Goal: Information Seeking & Learning: Learn about a topic

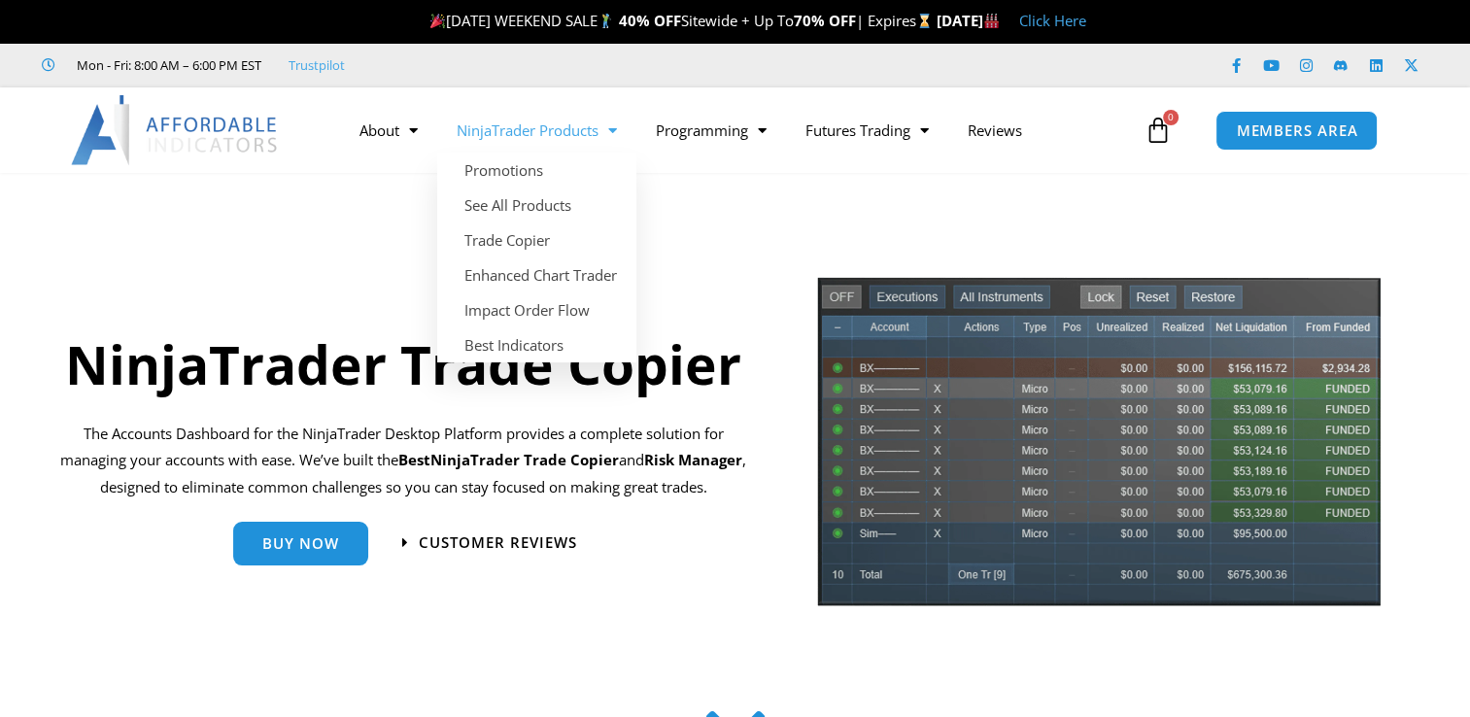
drag, startPoint x: 0, startPoint y: 0, endPoint x: 492, endPoint y: 132, distance: 509.2
click at [492, 132] on link "NinjaTrader Products" at bounding box center [536, 130] width 199 height 45
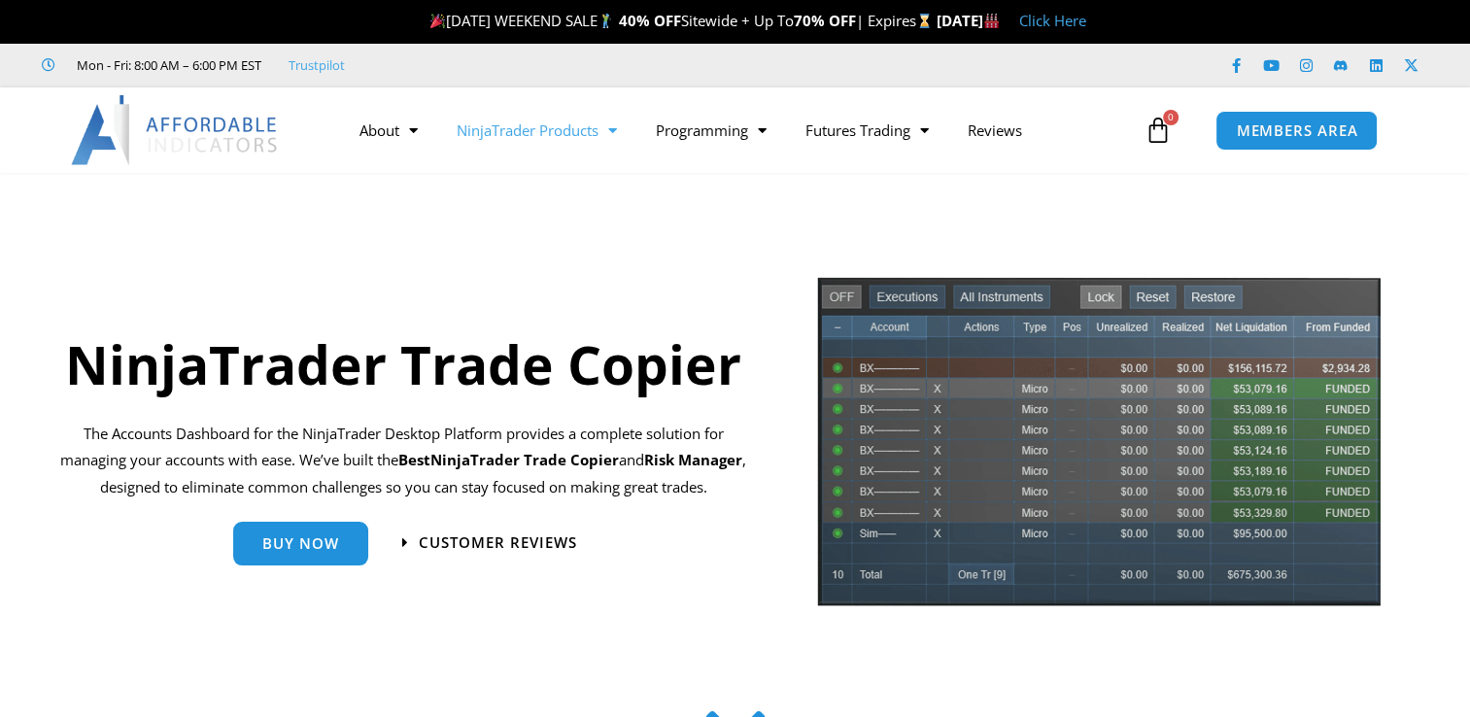
click at [492, 132] on link "NinjaTrader Products" at bounding box center [536, 130] width 199 height 45
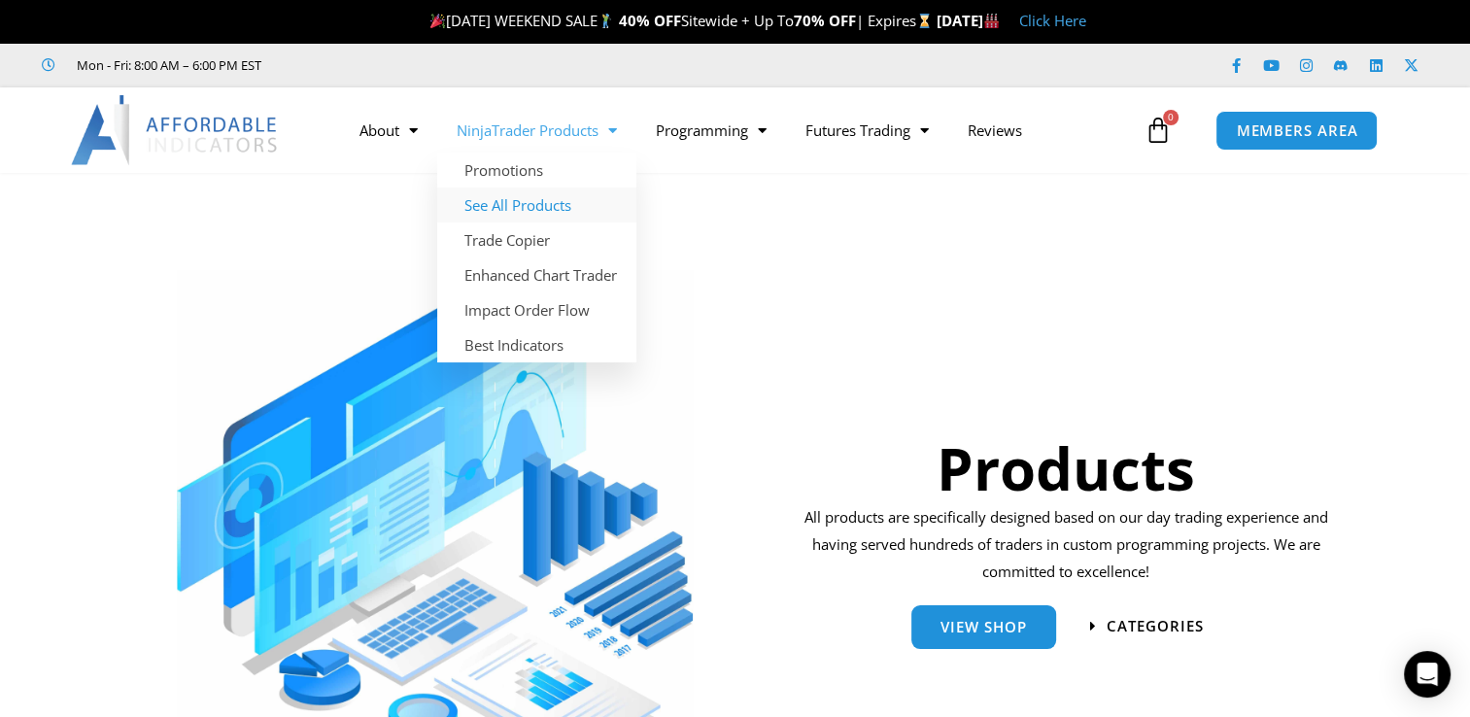
click at [575, 200] on link "See All Products" at bounding box center [536, 205] width 199 height 35
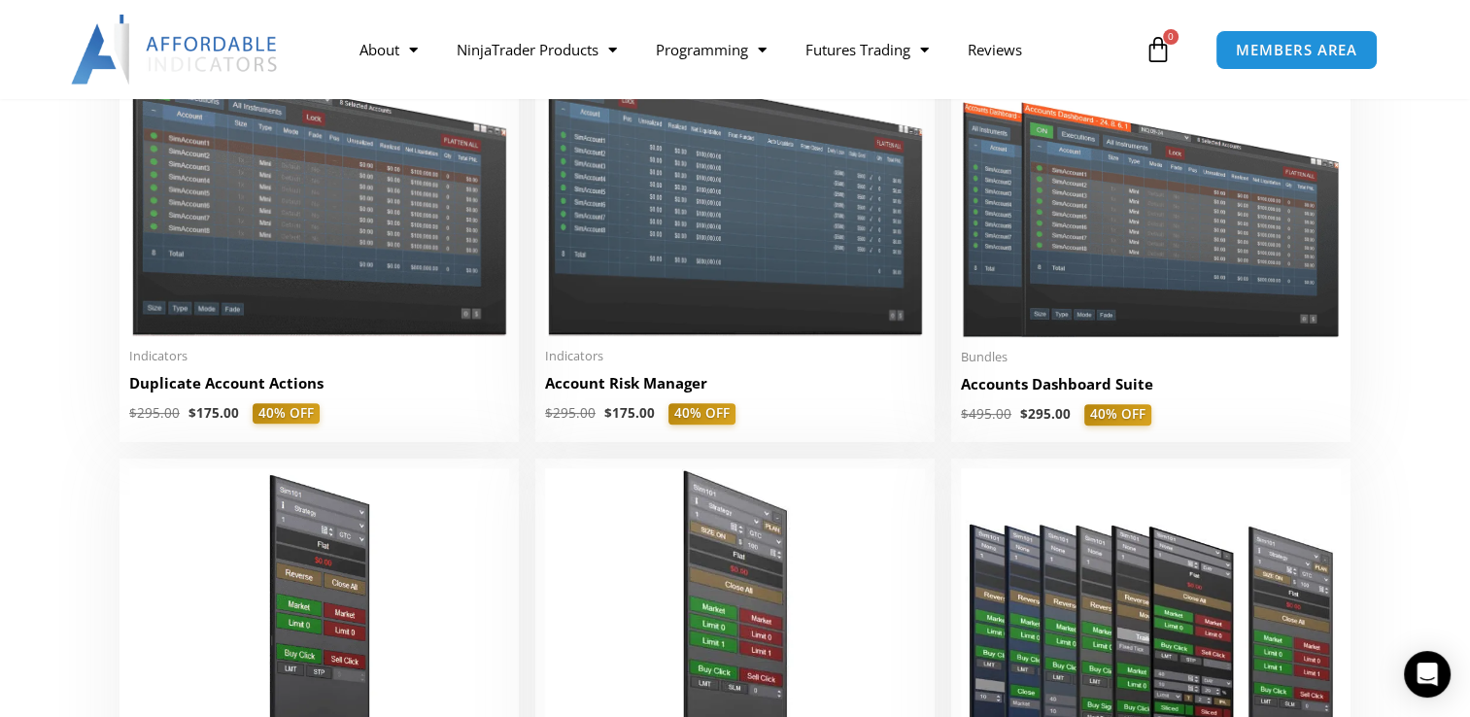
scroll to position [590, 0]
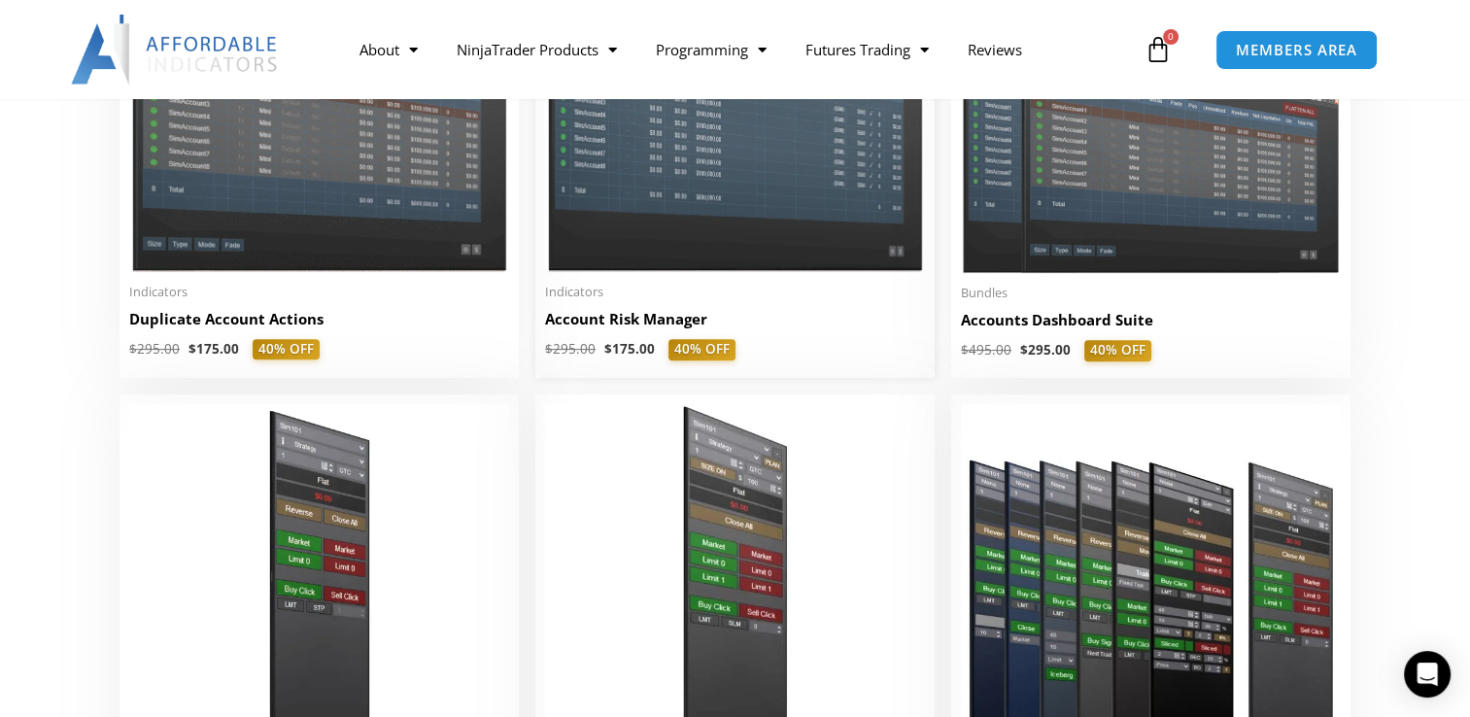
click at [739, 166] on img at bounding box center [735, 121] width 380 height 302
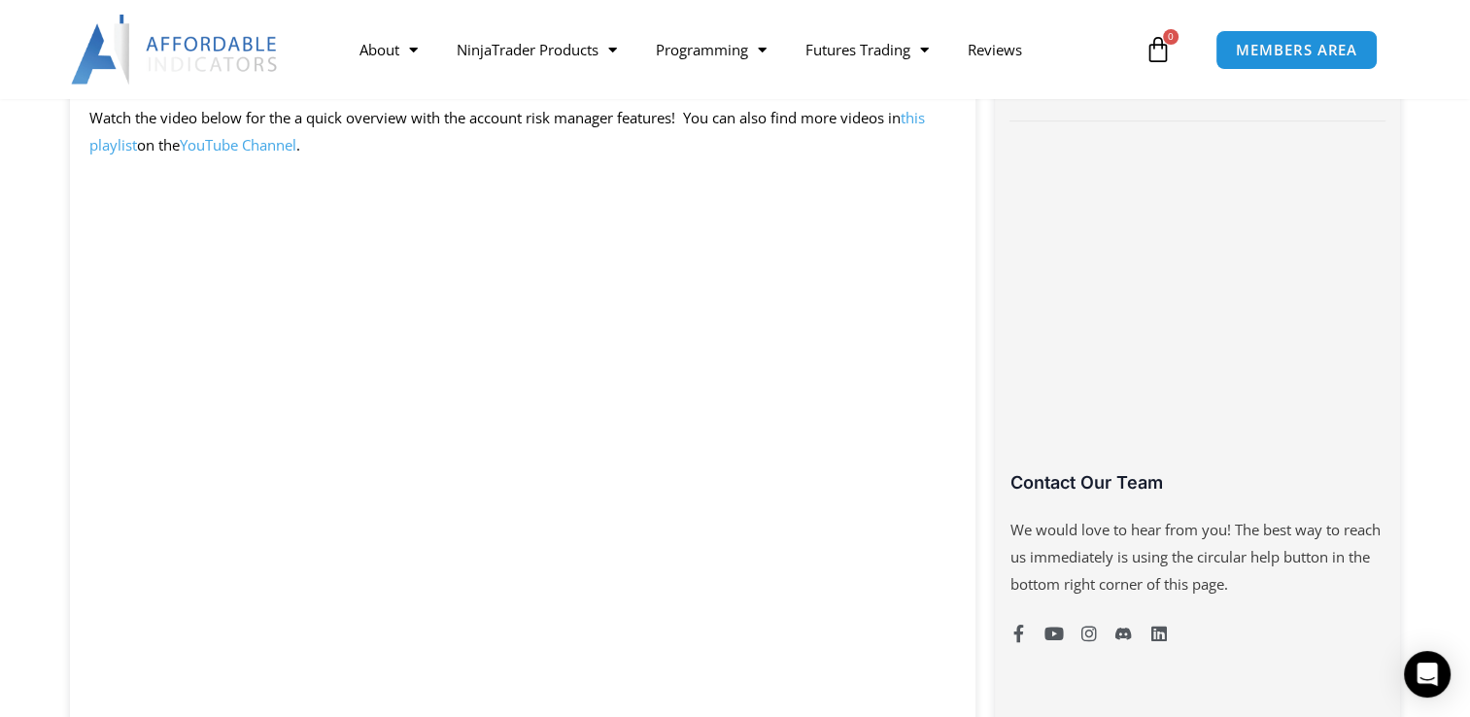
scroll to position [1006, 0]
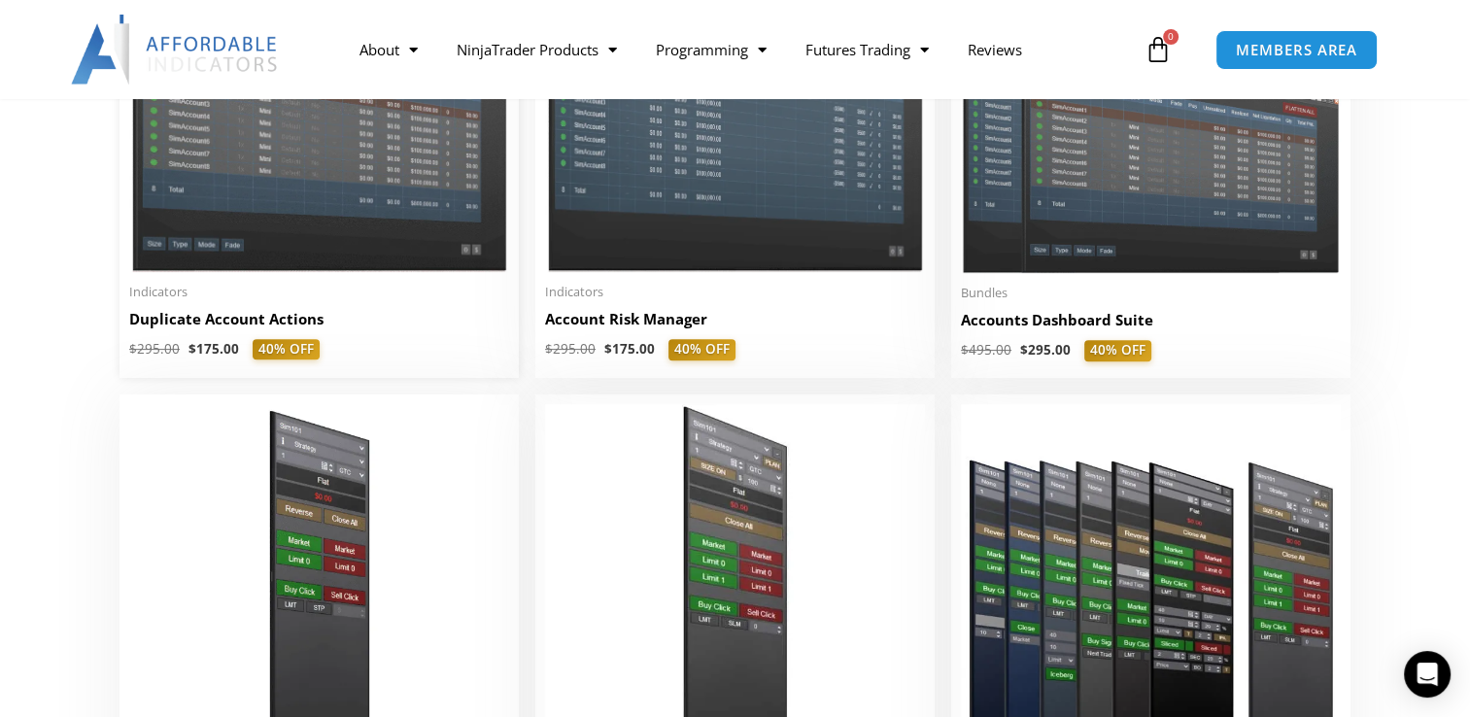
click at [260, 182] on img at bounding box center [319, 121] width 380 height 302
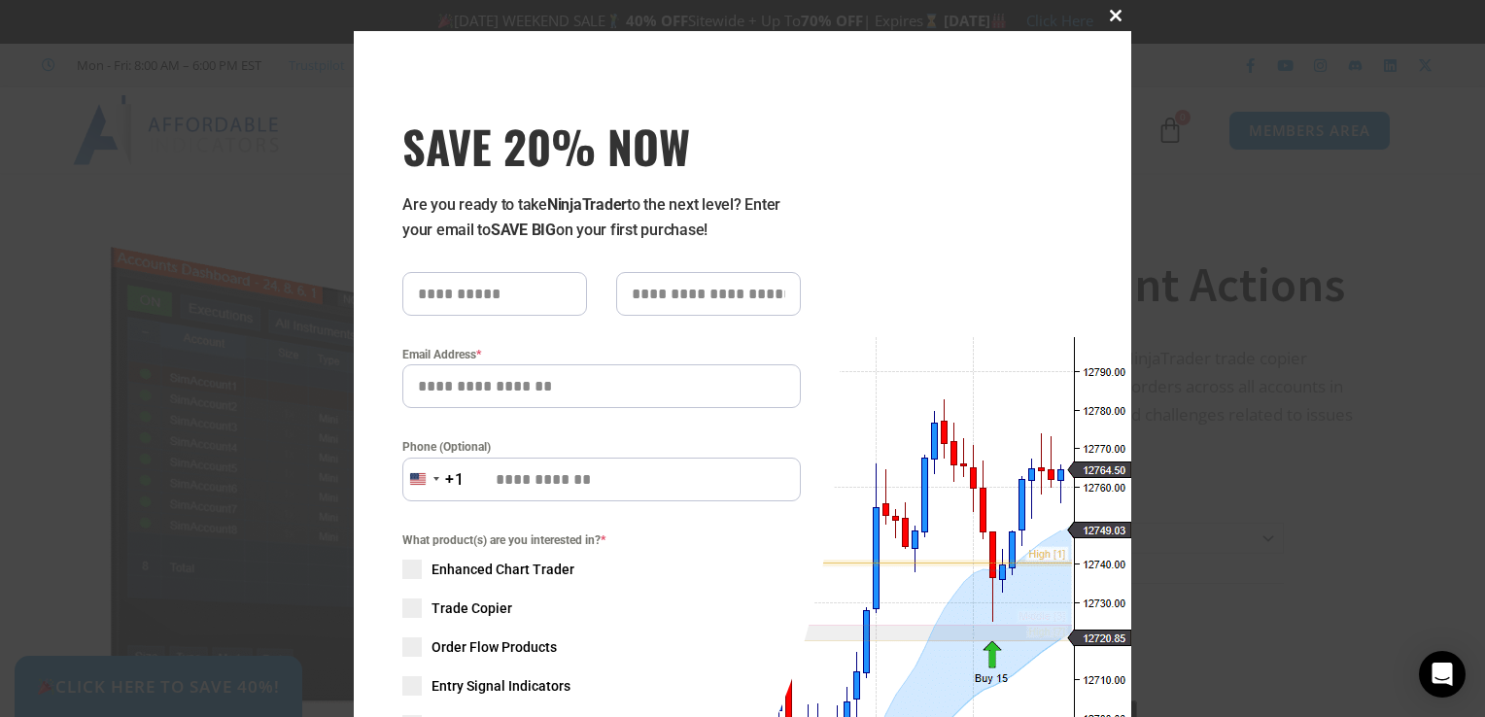
click at [1110, 13] on span at bounding box center [1115, 16] width 31 height 12
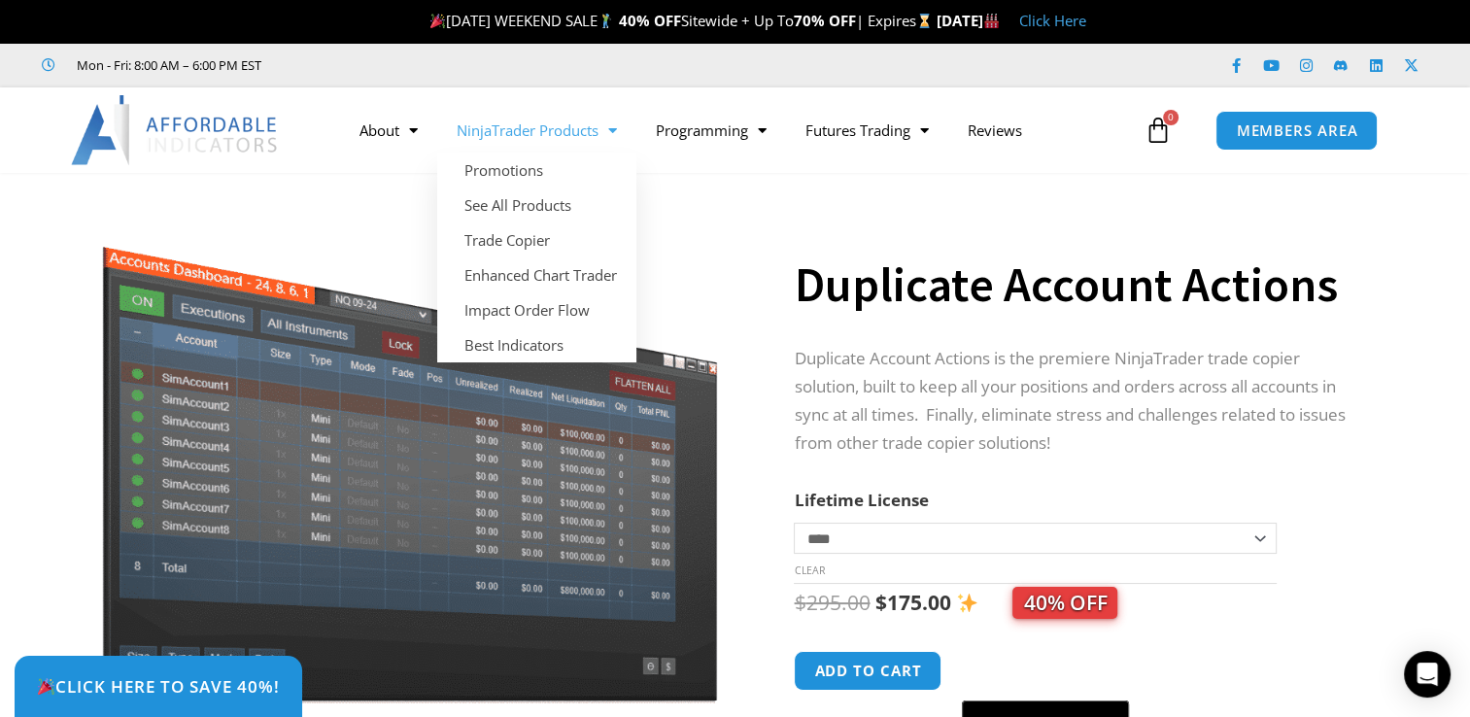
click at [610, 130] on span "Menu" at bounding box center [608, 131] width 18 height 34
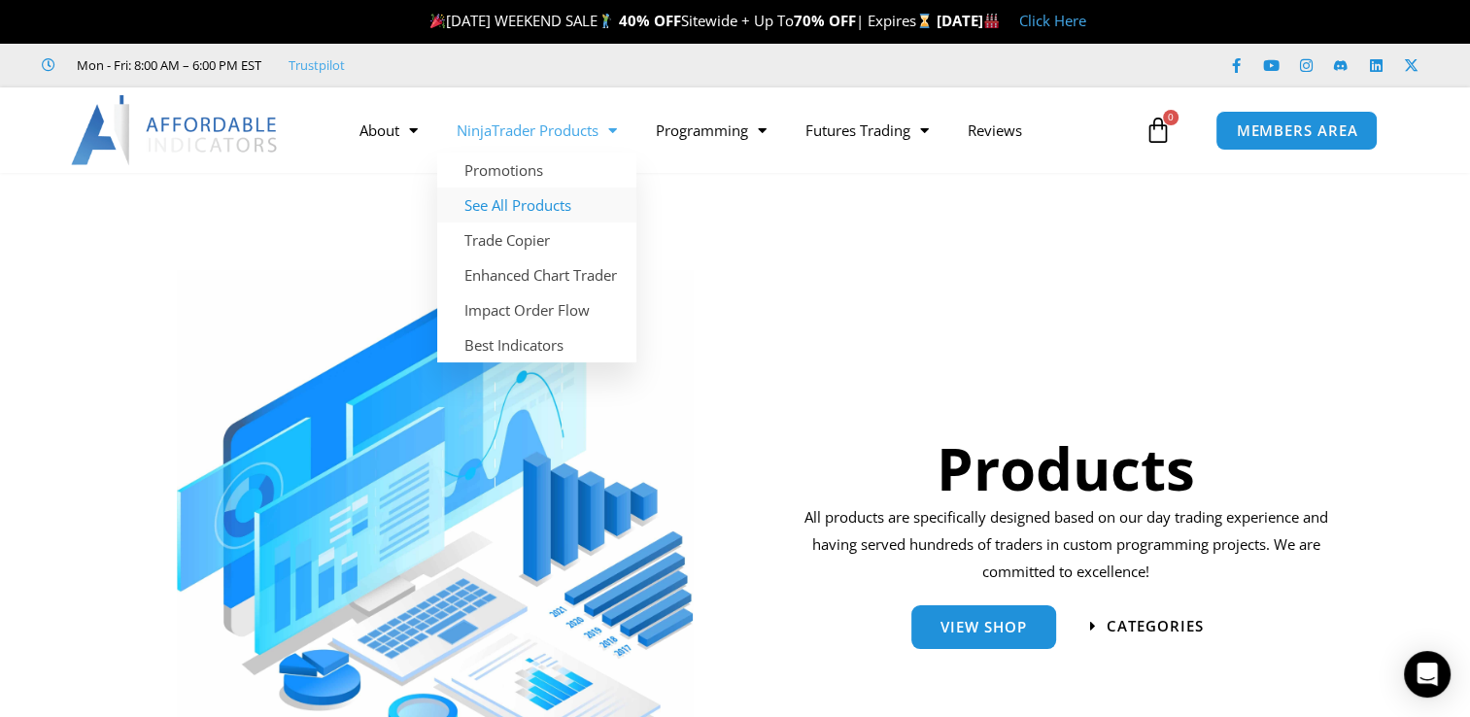
click at [579, 208] on link "See All Products" at bounding box center [536, 205] width 199 height 35
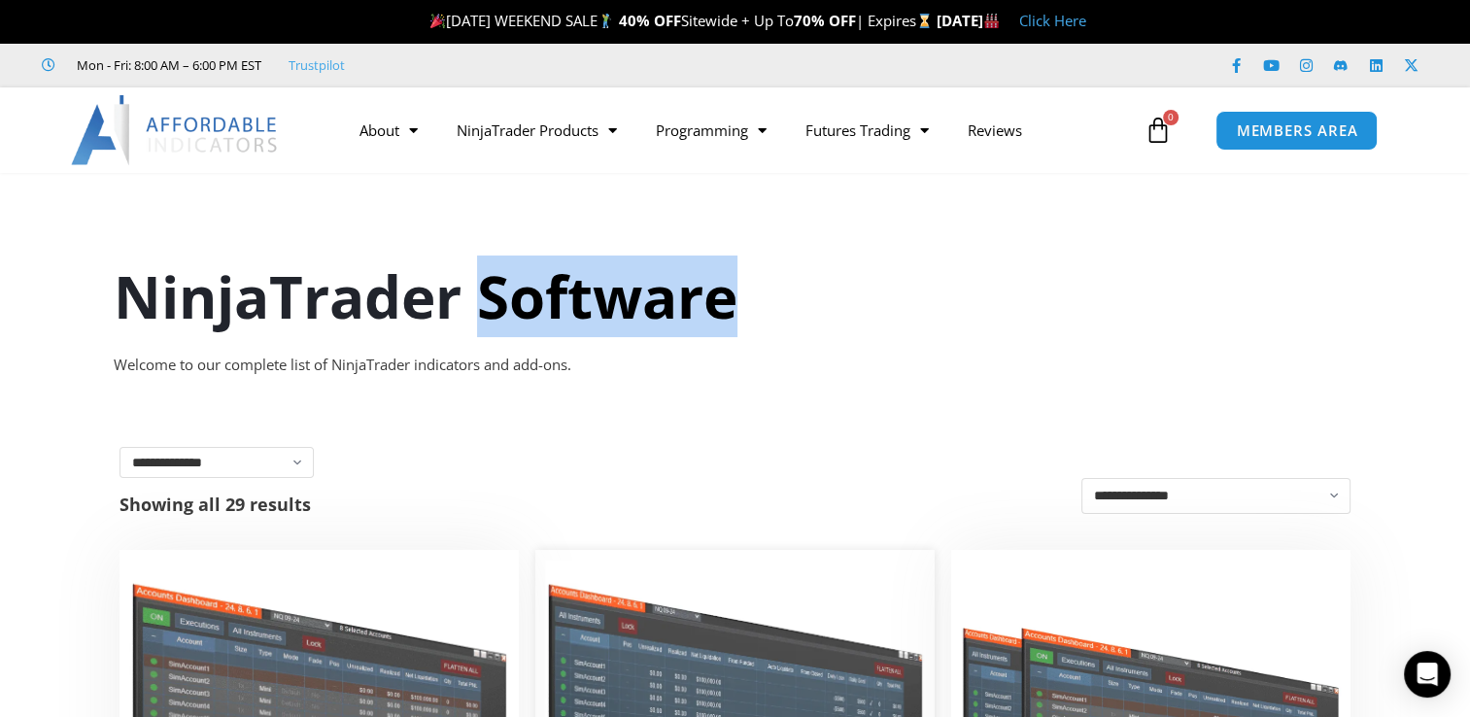
click at [677, 703] on img at bounding box center [735, 711] width 380 height 302
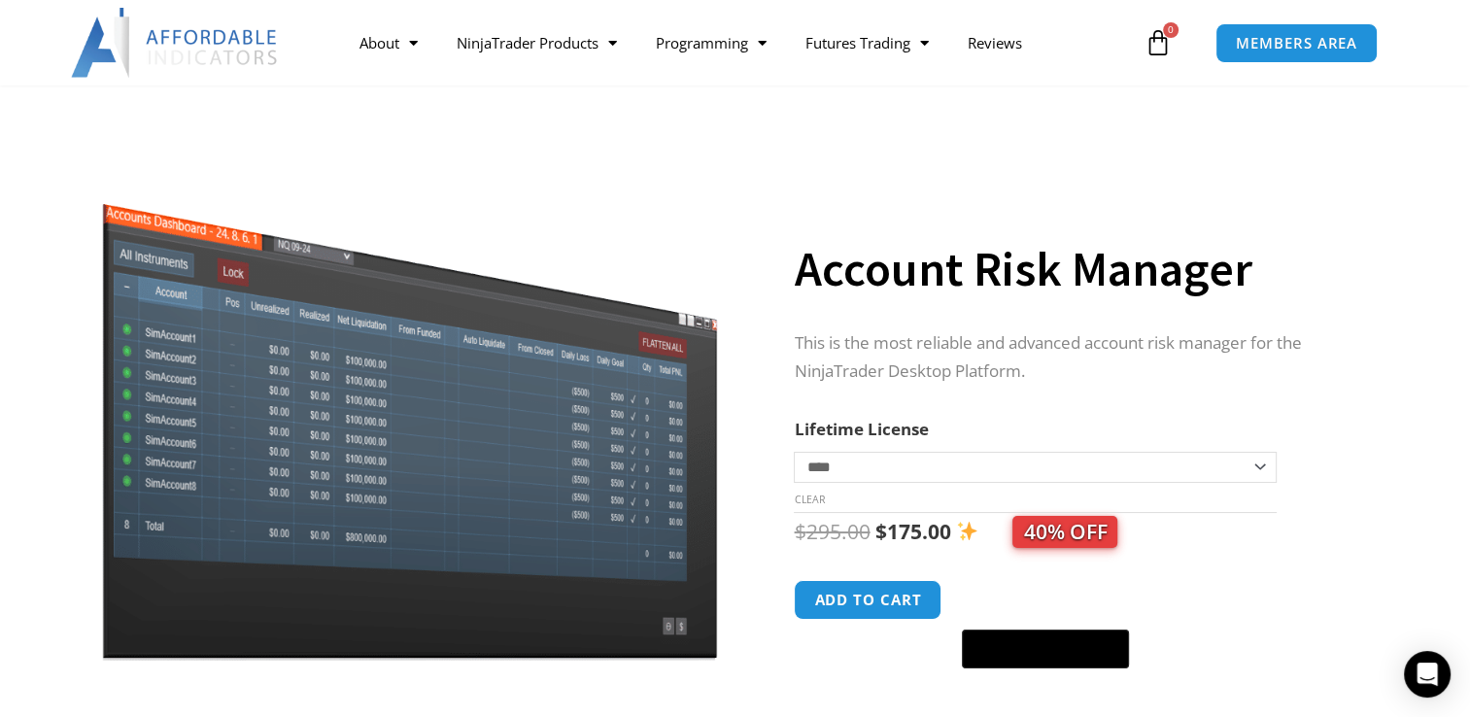
scroll to position [60, 0]
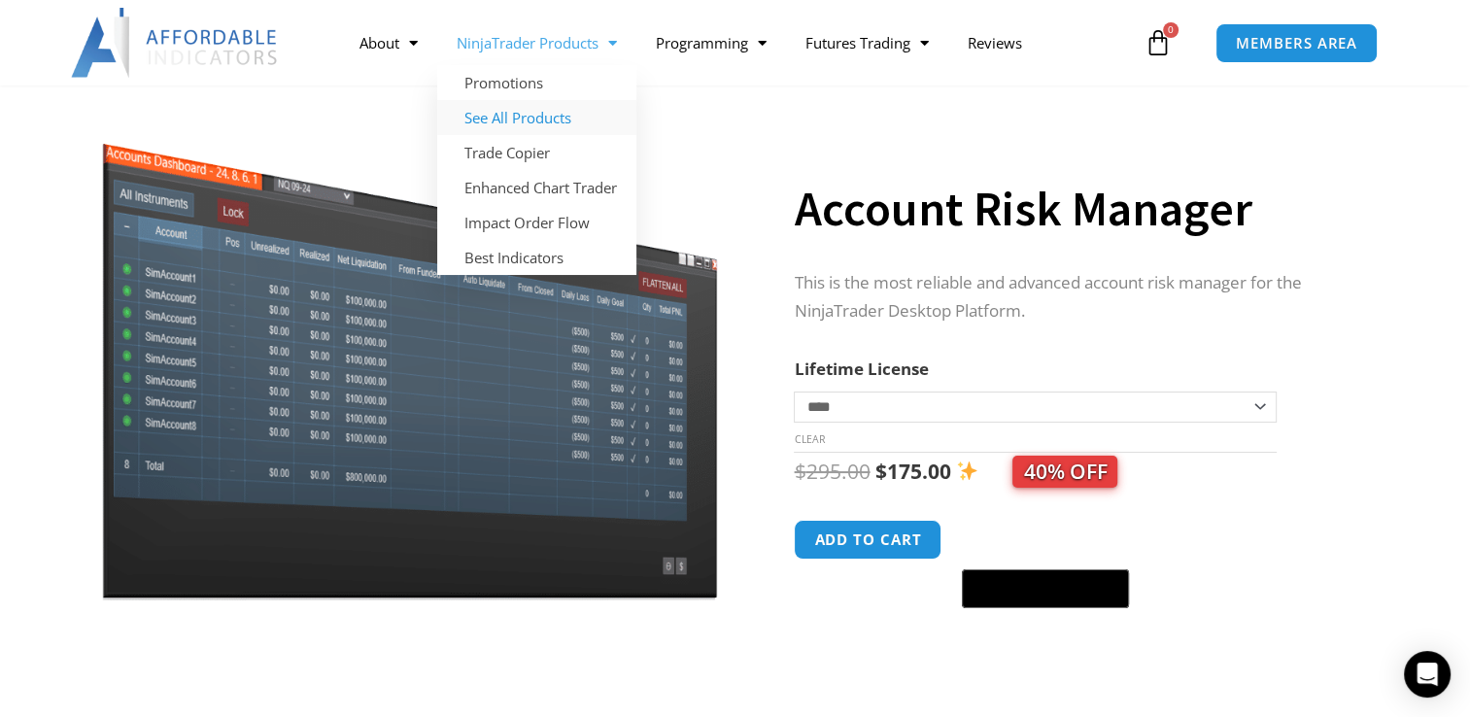
click at [568, 124] on link "See All Products" at bounding box center [536, 117] width 199 height 35
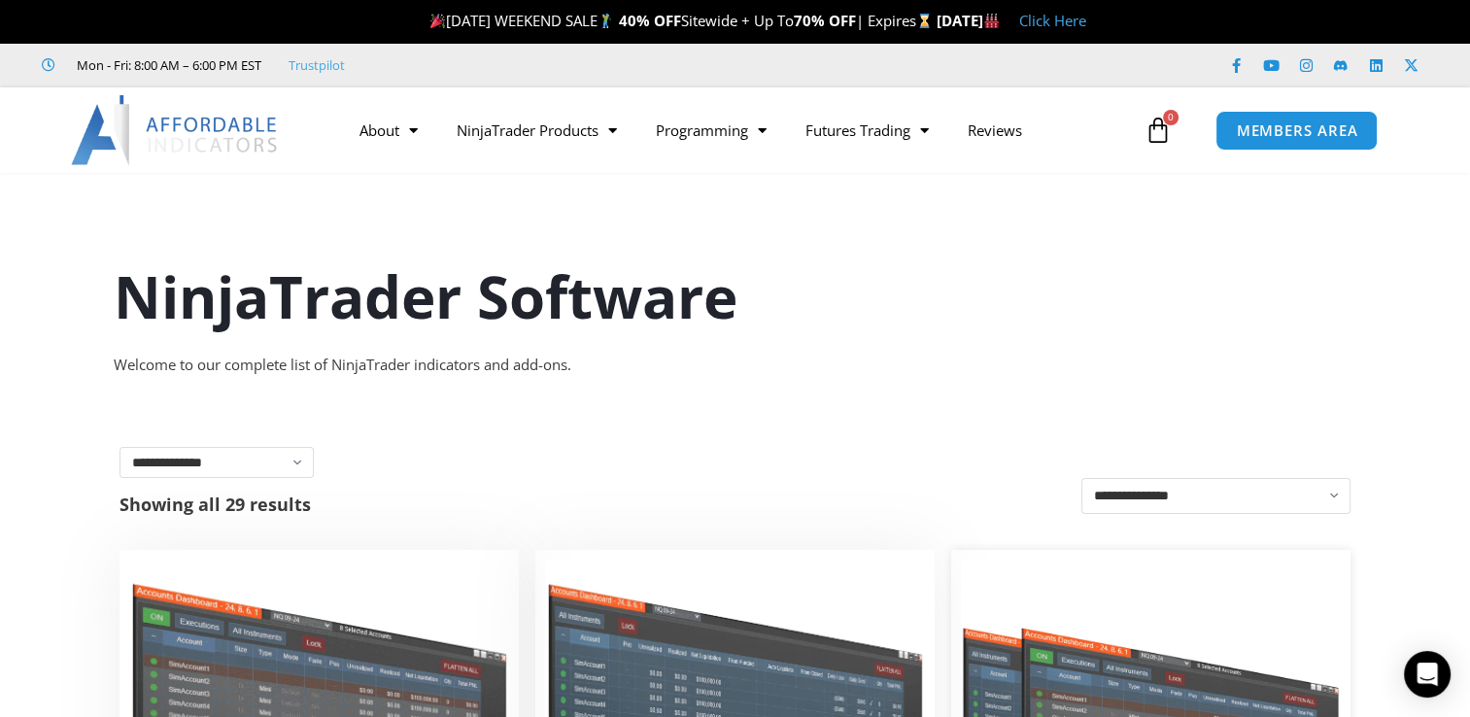
click at [1069, 670] on img at bounding box center [1151, 711] width 380 height 303
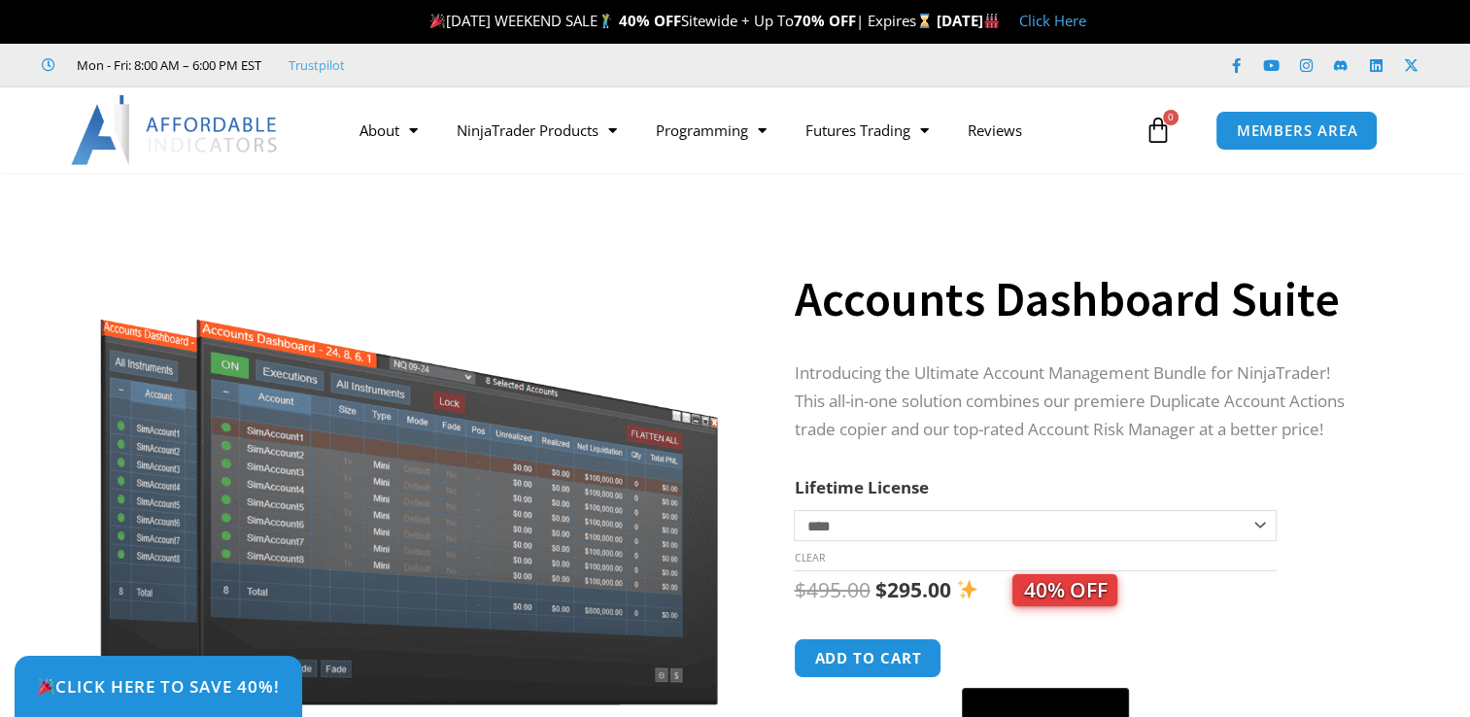
click at [521, 558] on img at bounding box center [409, 456] width 625 height 499
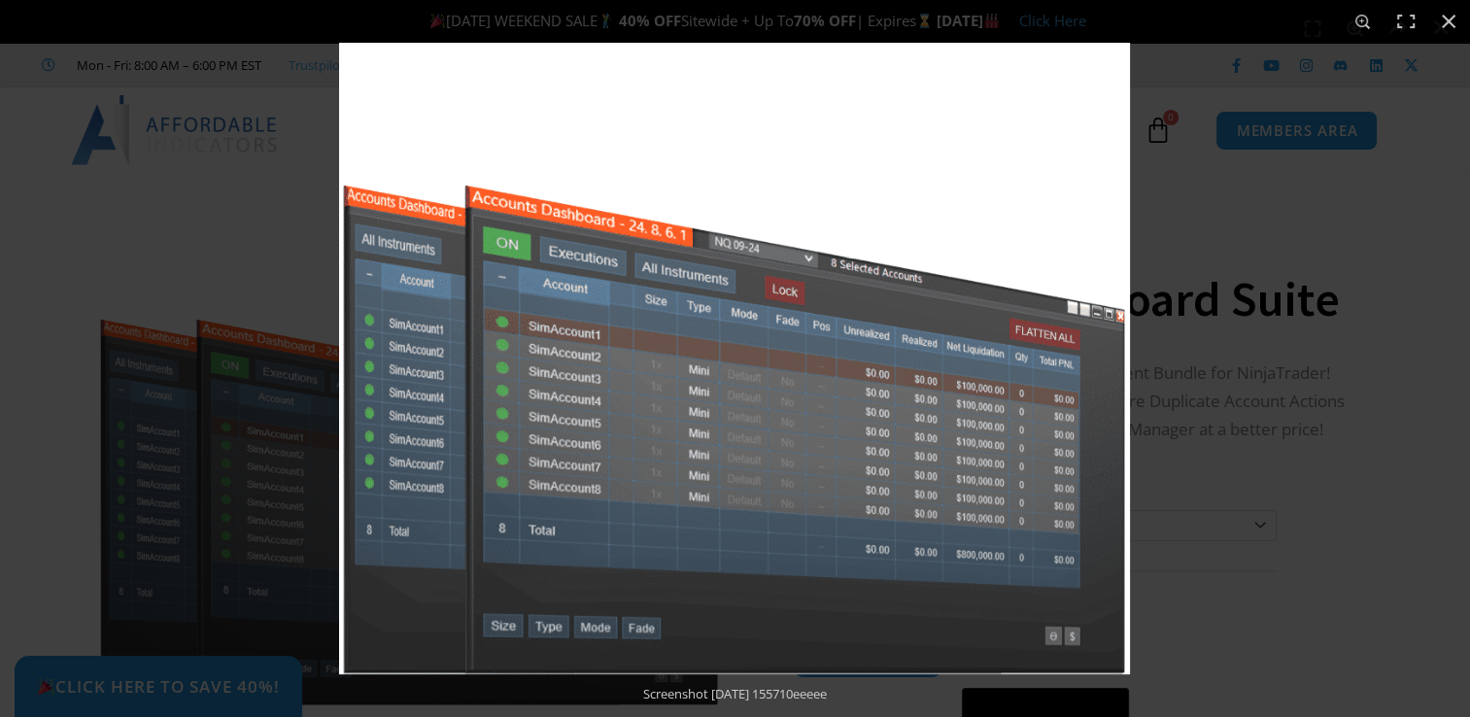
click at [521, 558] on img at bounding box center [734, 359] width 791 height 632
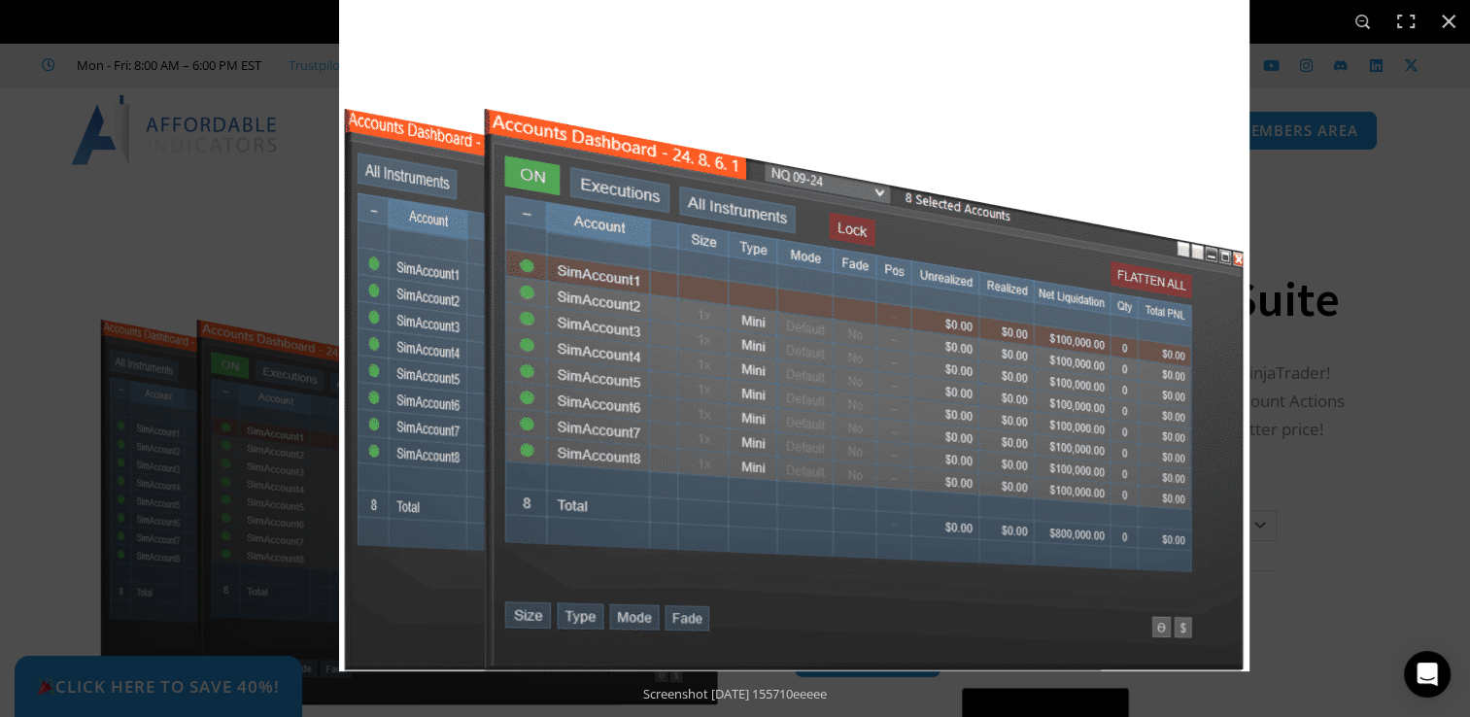
click at [960, 426] on img at bounding box center [794, 308] width 911 height 727
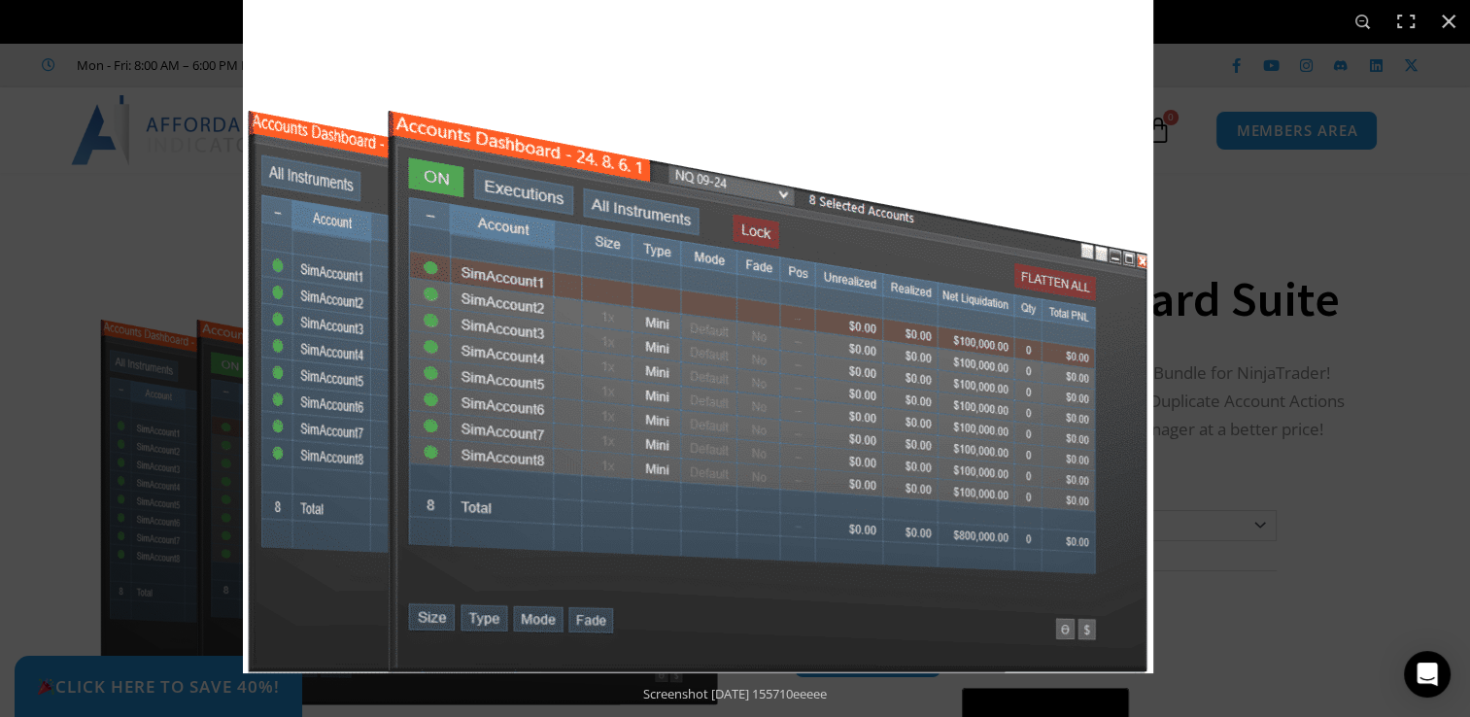
click at [867, 398] on img at bounding box center [698, 310] width 911 height 727
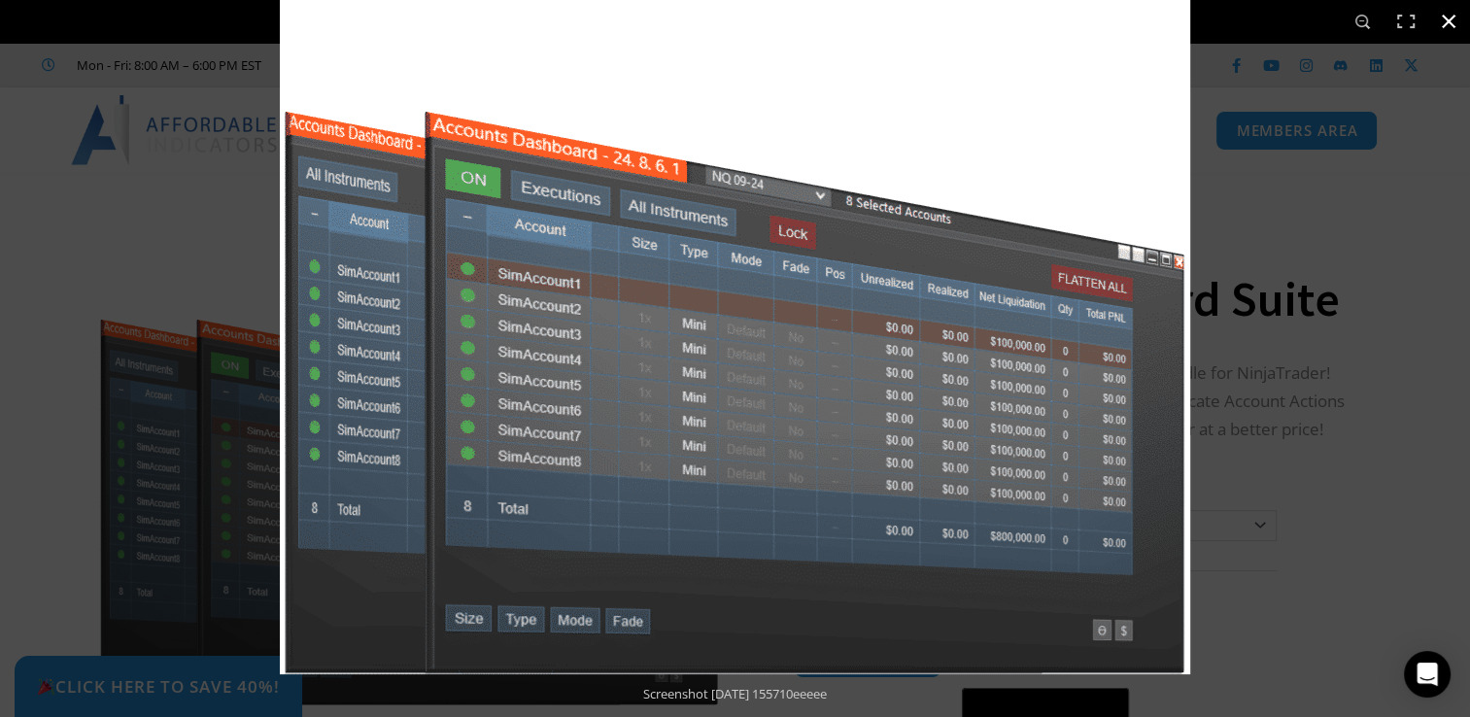
click at [1452, 19] on button "Close (Esc)" at bounding box center [1449, 21] width 43 height 43
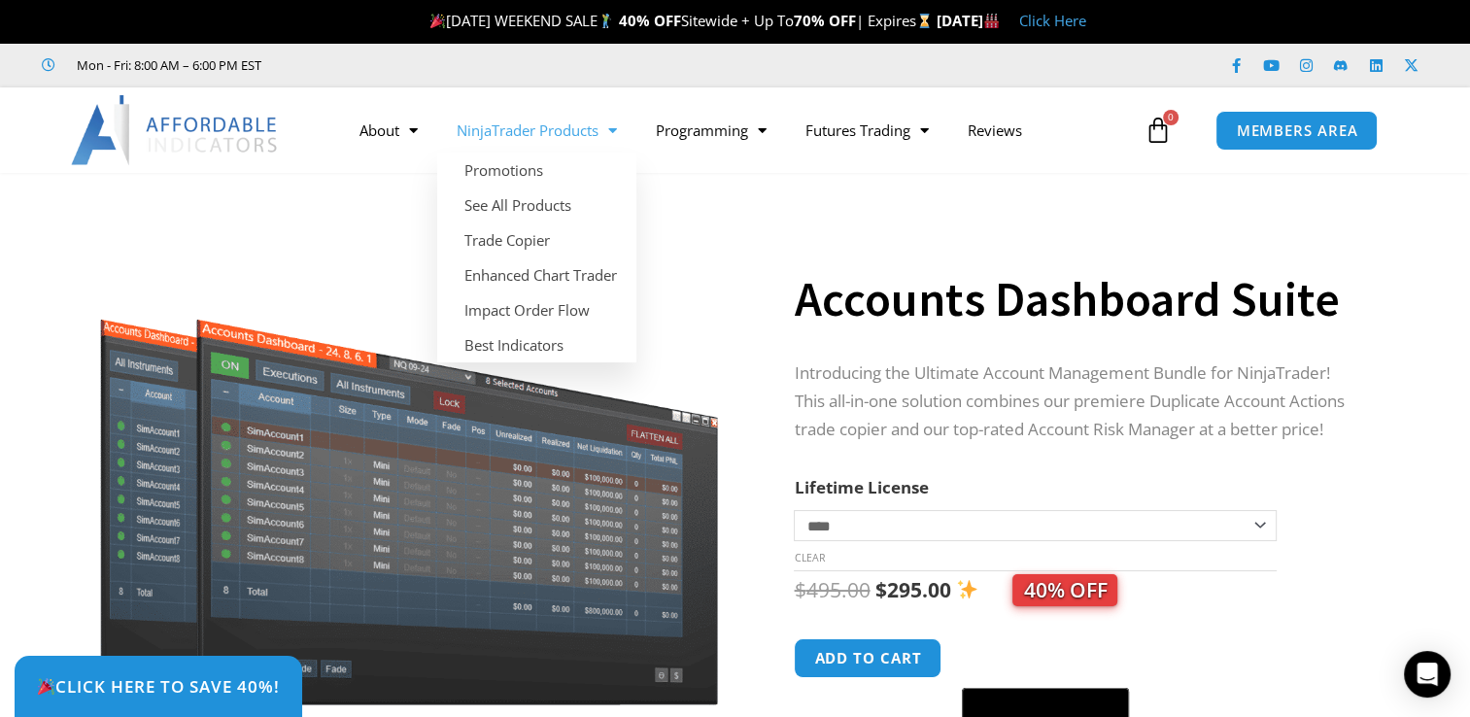
click at [573, 130] on link "NinjaTrader Products" at bounding box center [536, 130] width 199 height 45
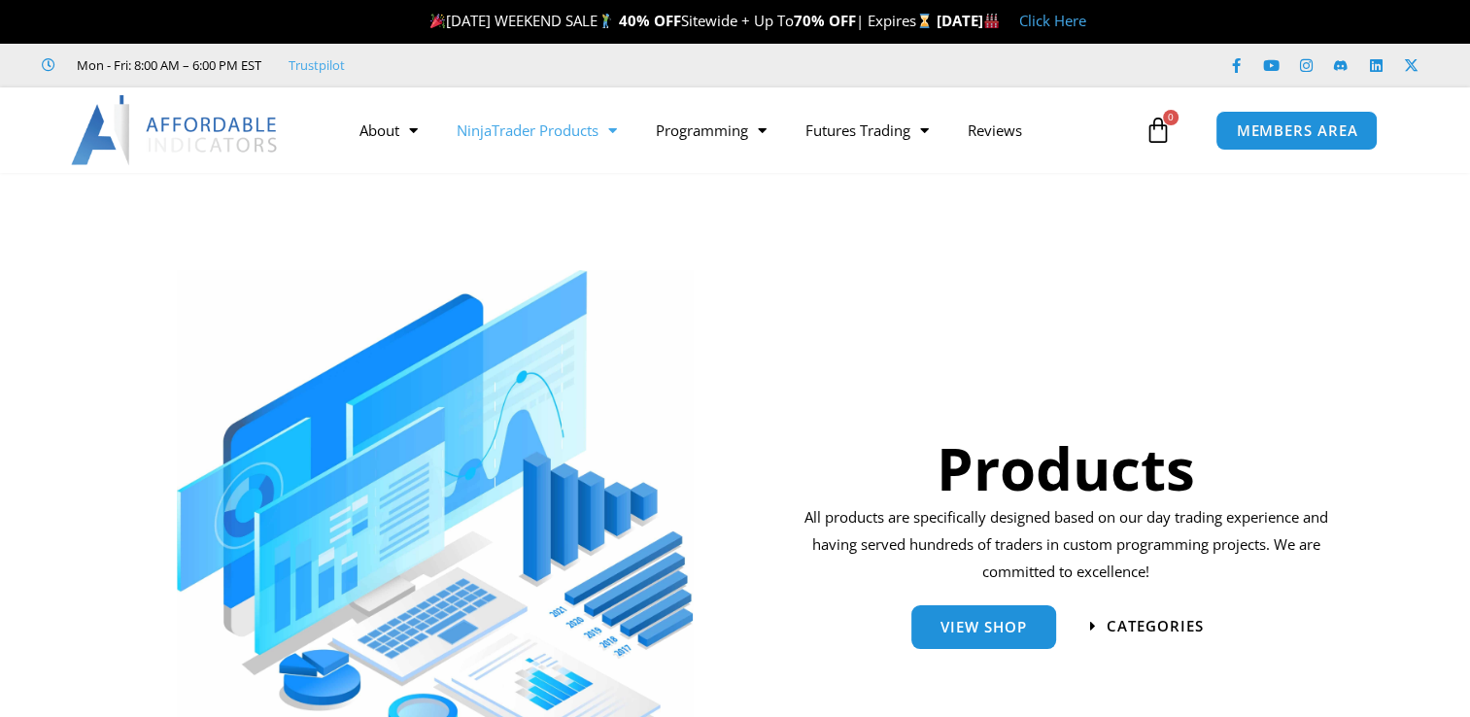
click at [573, 130] on link "NinjaTrader Products" at bounding box center [536, 130] width 199 height 45
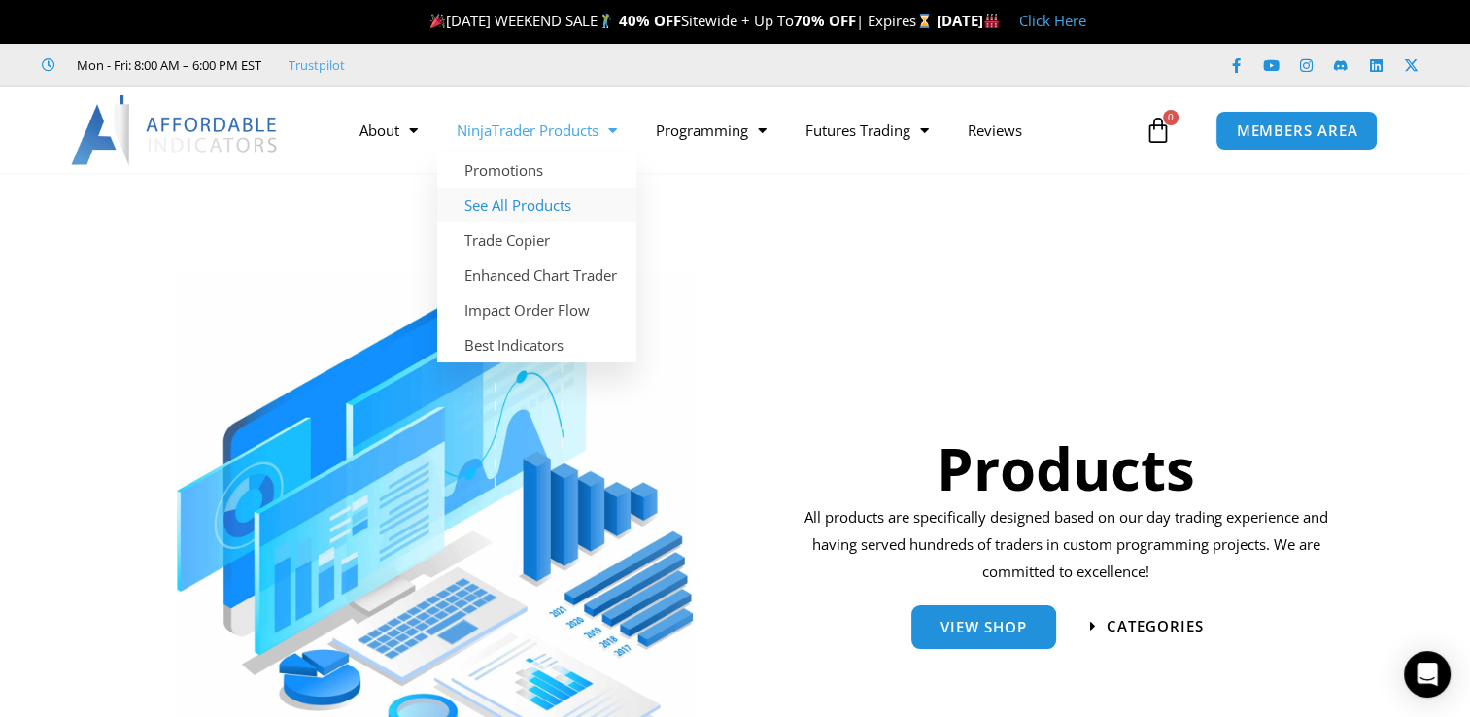
click at [560, 207] on link "See All Products" at bounding box center [536, 205] width 199 height 35
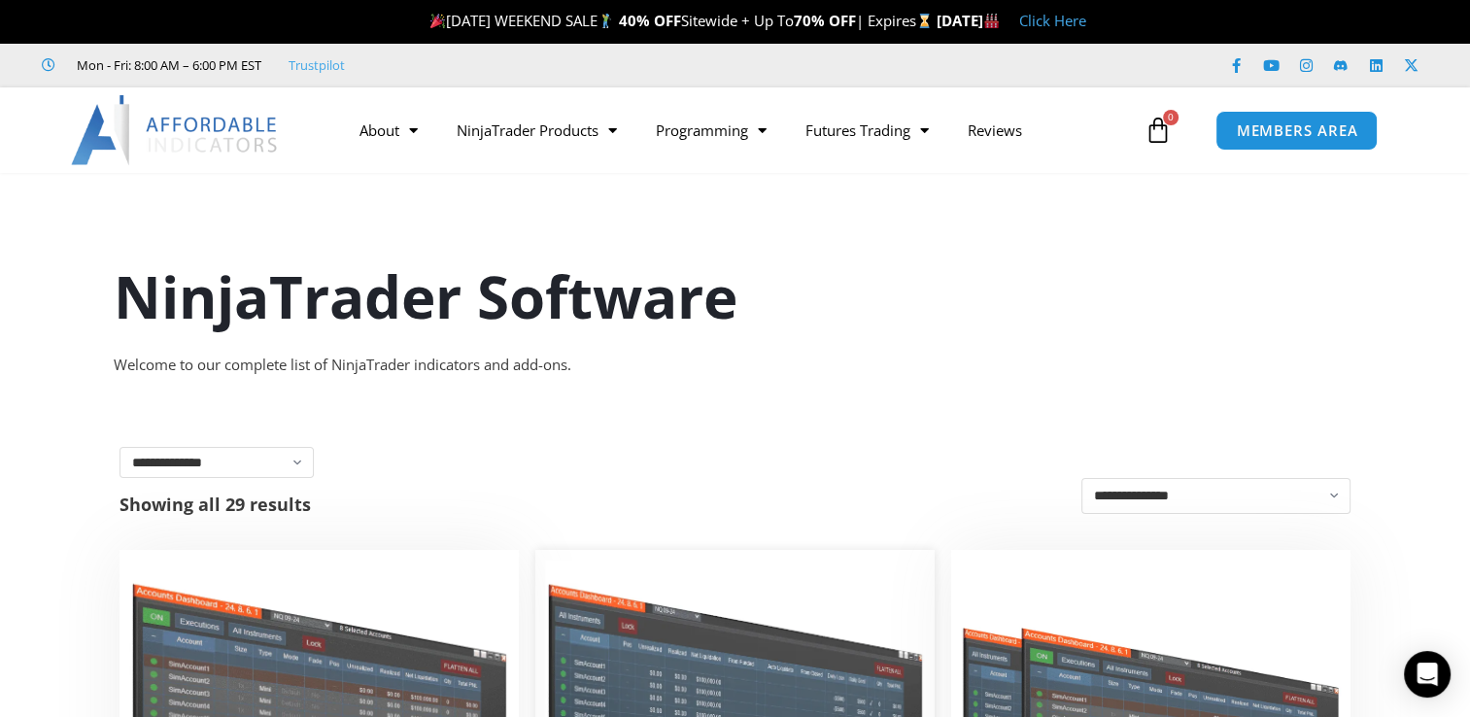
click at [637, 639] on img at bounding box center [735, 711] width 380 height 302
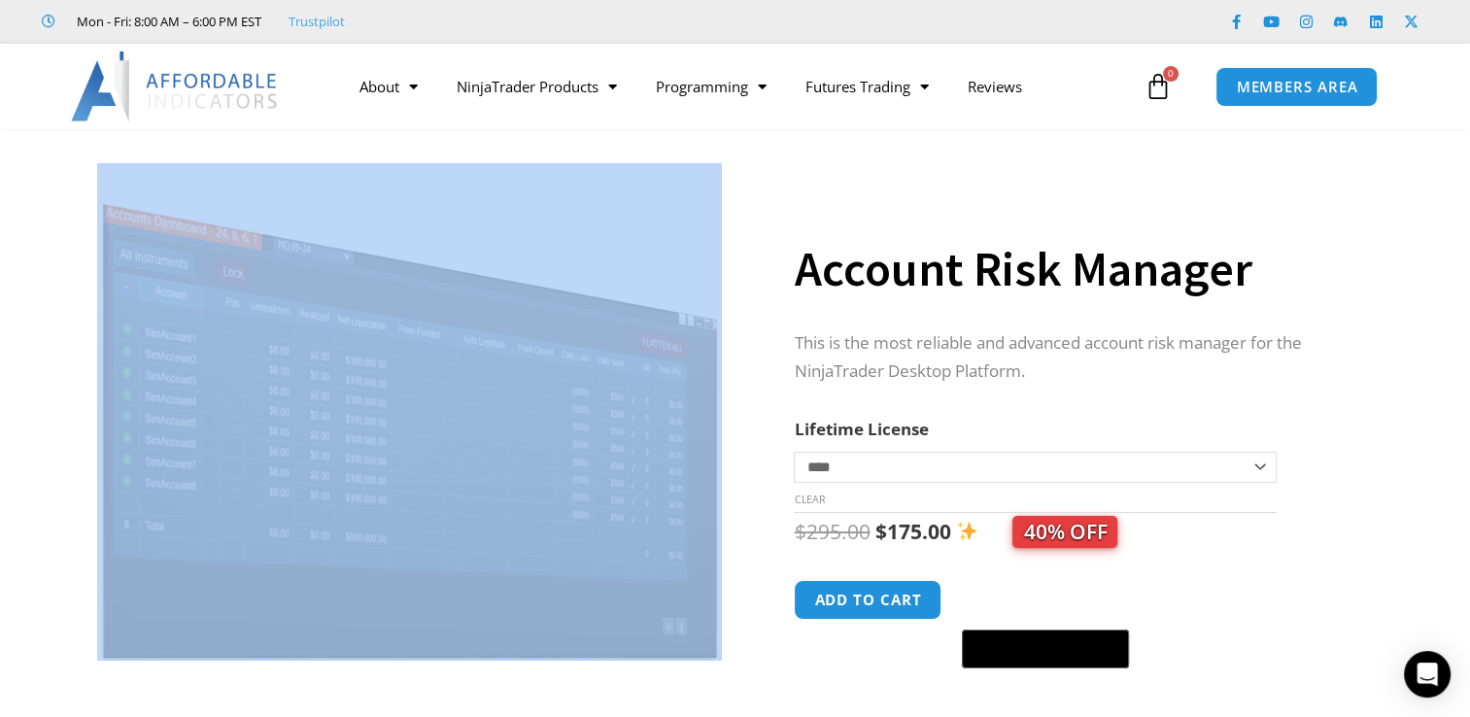
click at [457, 419] on div "Sale!" at bounding box center [410, 468] width 701 height 638
click at [457, 419] on img at bounding box center [409, 412] width 625 height 498
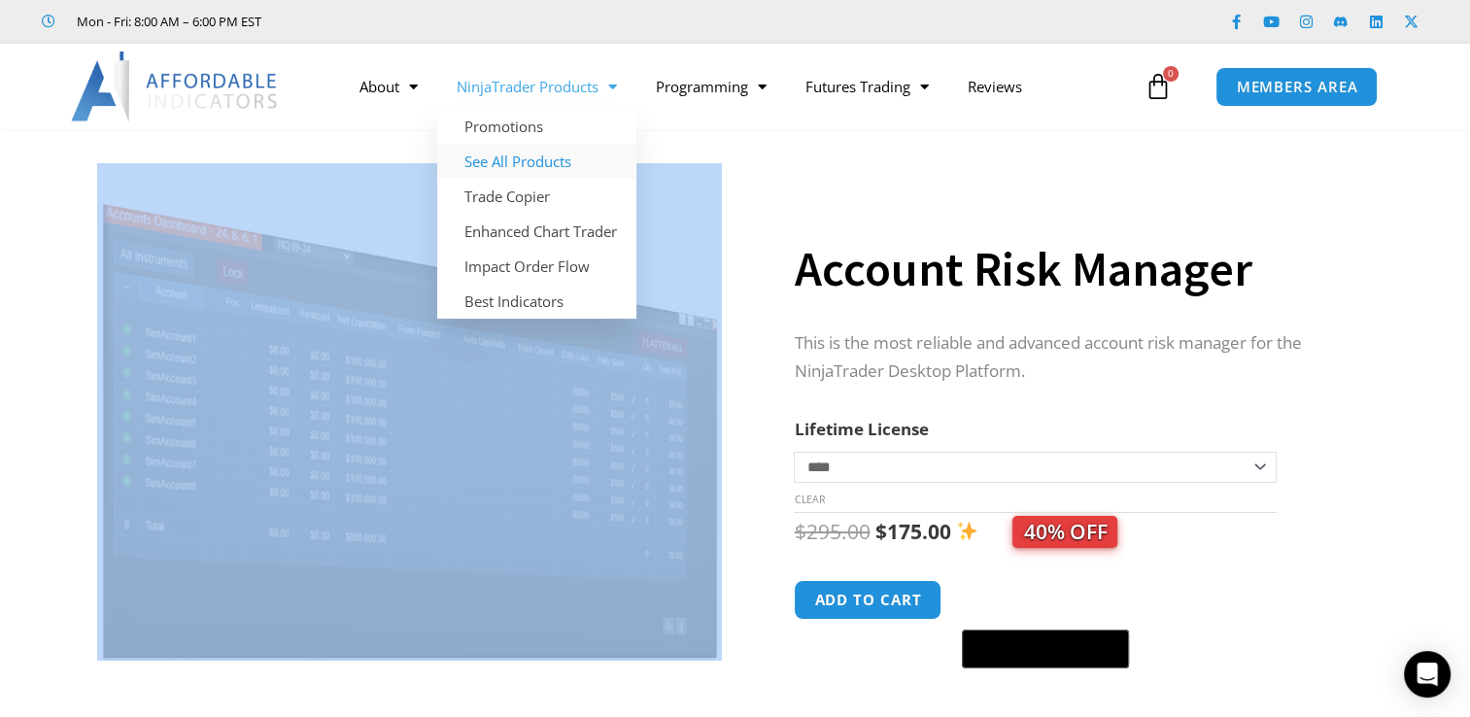
click at [569, 172] on link "See All Products" at bounding box center [536, 161] width 199 height 35
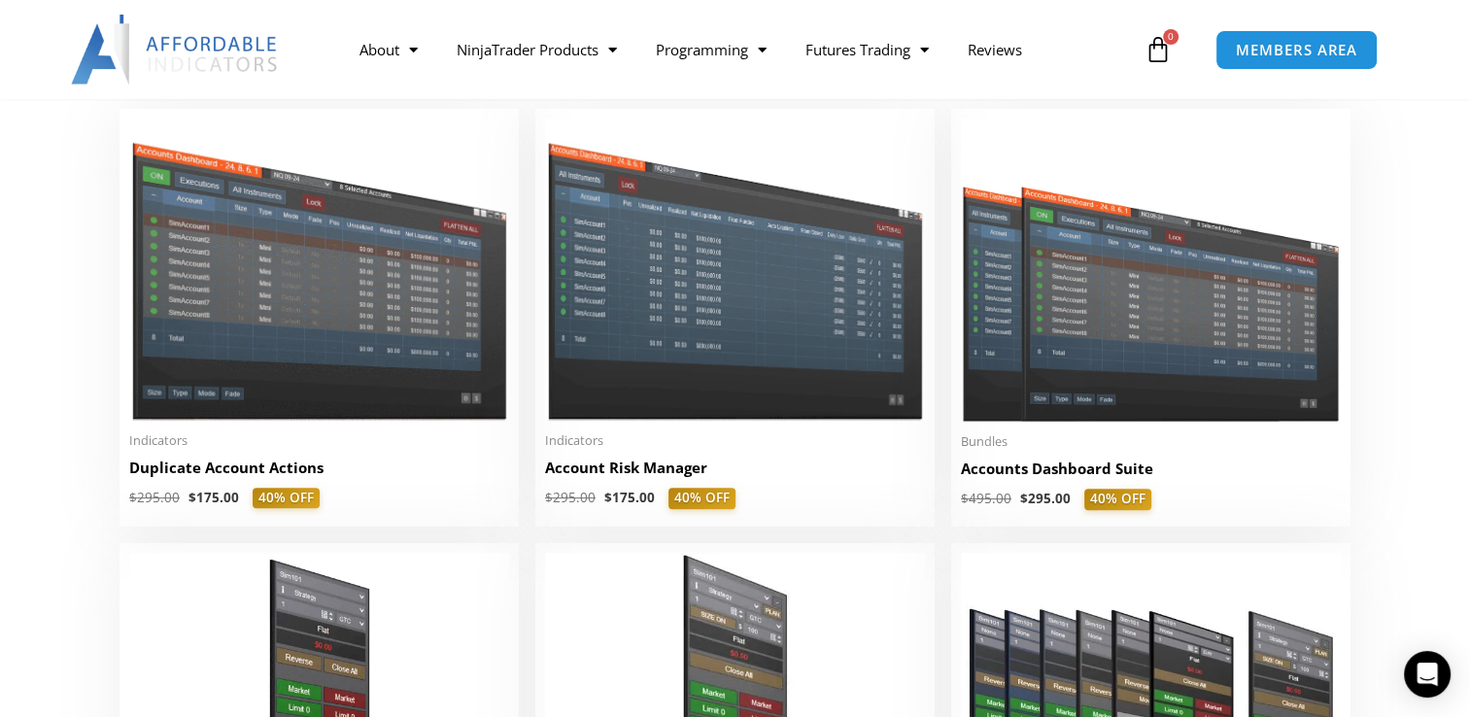
scroll to position [477, 0]
